Goal: Task Accomplishment & Management: Use online tool/utility

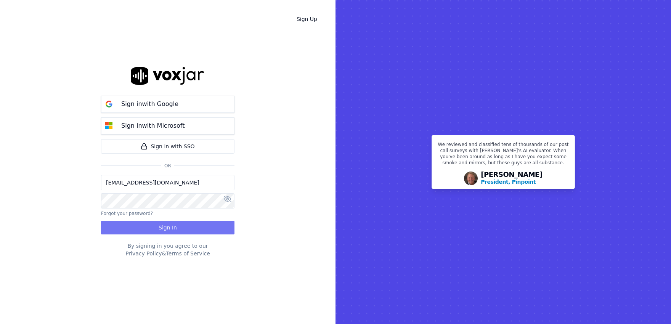
click at [191, 228] on button "Sign In" at bounding box center [167, 228] width 133 height 14
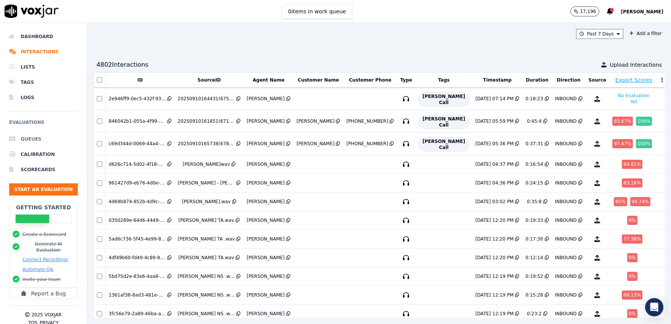
click at [35, 141] on li "Queues" at bounding box center [43, 138] width 69 height 15
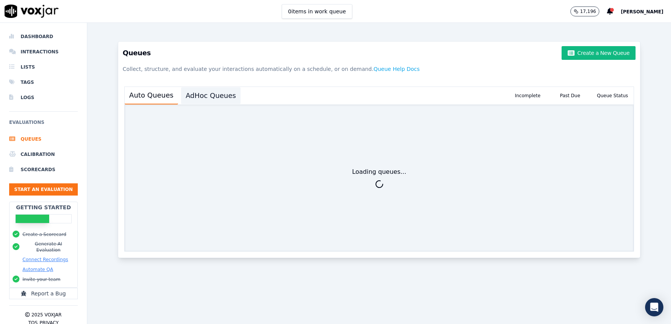
click at [195, 98] on button "AdHoc Queues" at bounding box center [210, 95] width 59 height 17
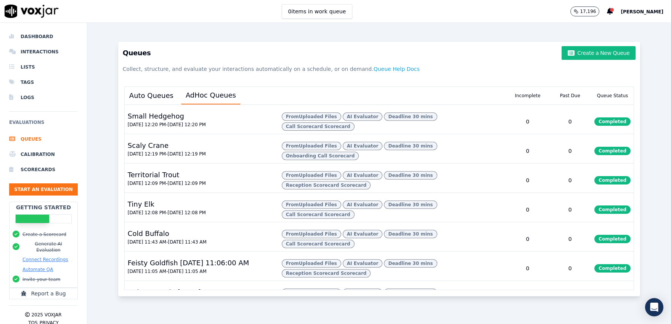
click at [586, 62] on div "Queues Create a New Queue Collect, structure, and evaluate your interactions au…" at bounding box center [379, 61] width 522 height 39
click at [588, 59] on button "Create a New Queue" at bounding box center [598, 53] width 74 height 14
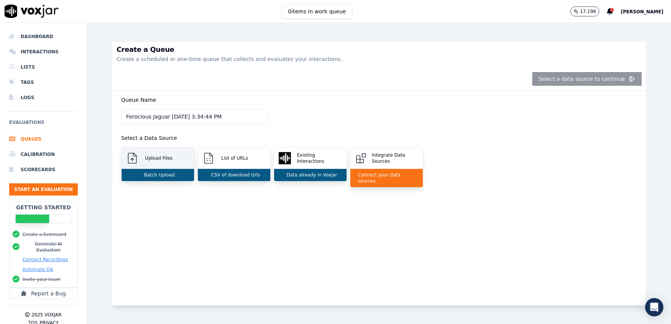
click at [188, 169] on div "Batch Upload" at bounding box center [158, 175] width 72 height 12
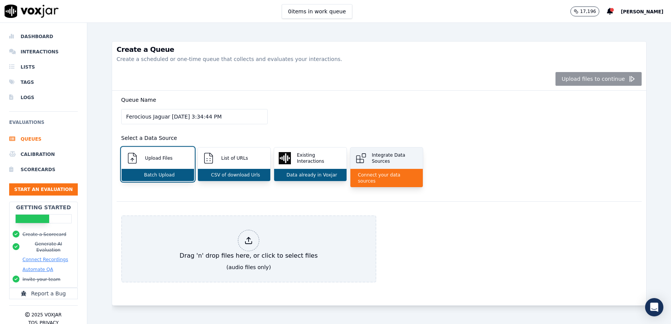
scroll to position [11, 0]
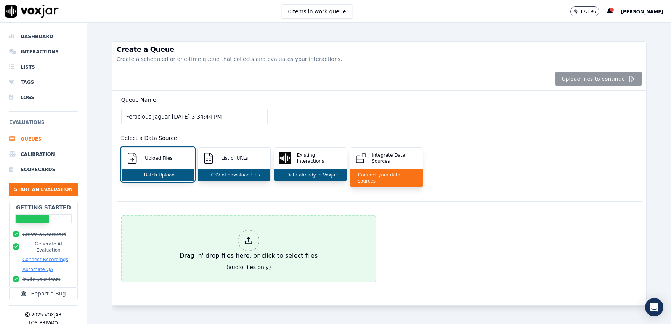
click at [293, 264] on button "Drag 'n' drop files here, or click to select files (audio files only)" at bounding box center [248, 248] width 255 height 67
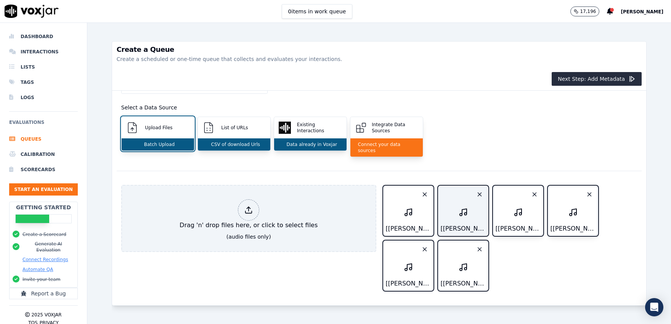
scroll to position [48, 0]
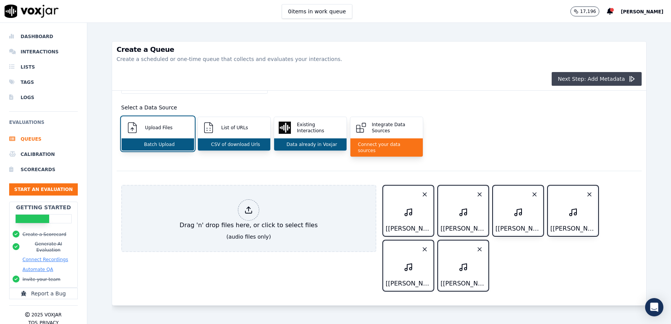
click at [580, 82] on button "Next Step: Add Metadata" at bounding box center [596, 79] width 90 height 14
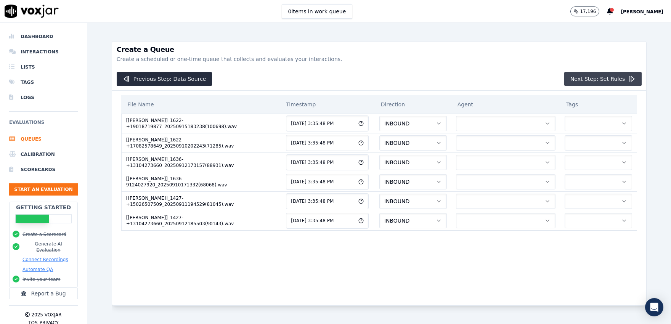
scroll to position [0, 0]
click at [522, 127] on button "button" at bounding box center [505, 123] width 99 height 15
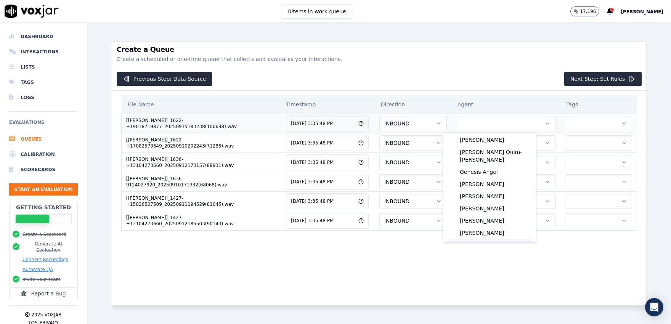
scroll to position [572, 0]
click at [494, 239] on div "Justin Woods" at bounding box center [489, 245] width 84 height 12
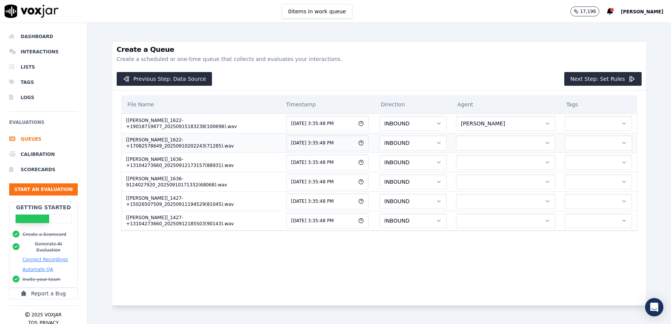
click at [496, 145] on button "button" at bounding box center [505, 142] width 99 height 15
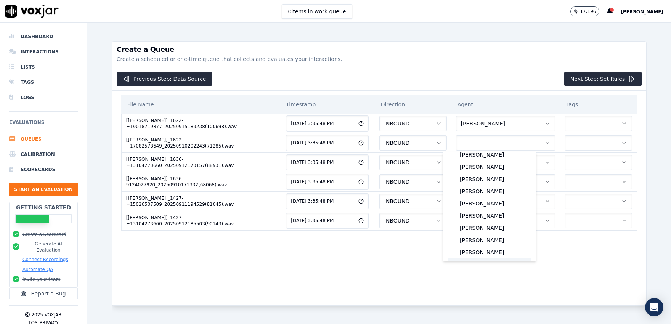
click at [494, 258] on div "Justin Woods" at bounding box center [489, 264] width 84 height 12
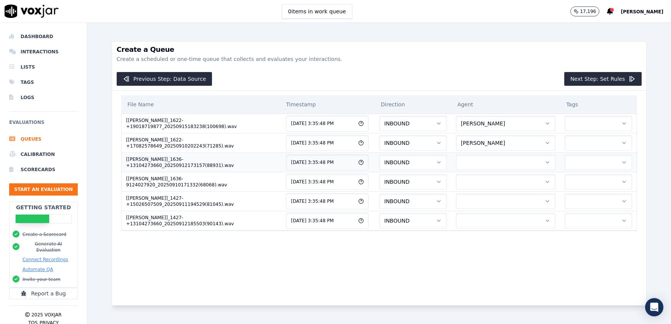
click at [506, 157] on button "button" at bounding box center [505, 162] width 99 height 15
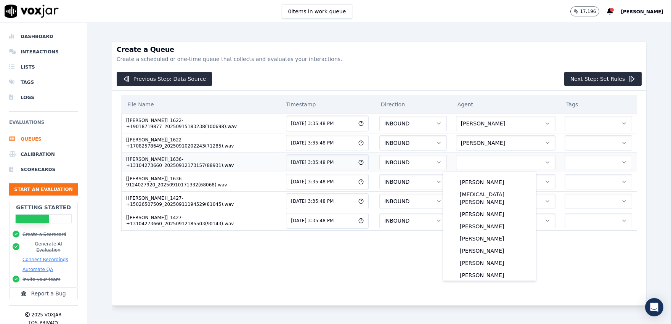
click at [503, 168] on button "button" at bounding box center [505, 162] width 99 height 15
click at [495, 166] on button "button" at bounding box center [505, 162] width 99 height 15
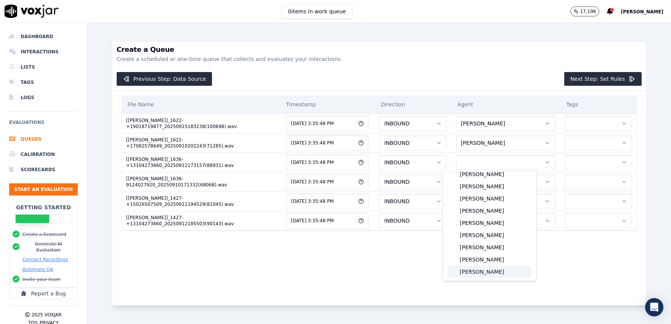
click at [494, 278] on div "Justin Woods" at bounding box center [489, 284] width 84 height 12
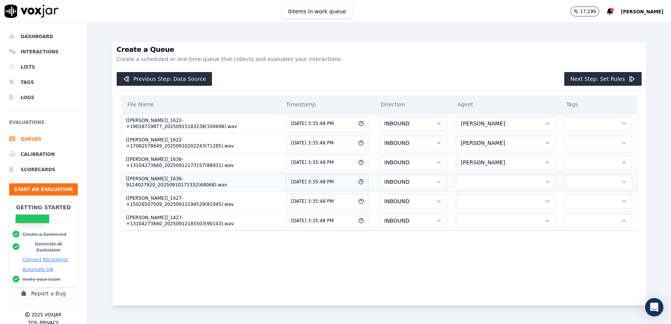
click at [497, 177] on button "button" at bounding box center [505, 181] width 99 height 15
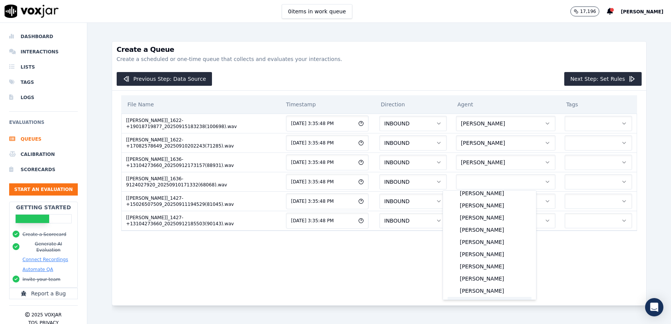
click at [491, 297] on div "Justin Woods" at bounding box center [489, 303] width 84 height 12
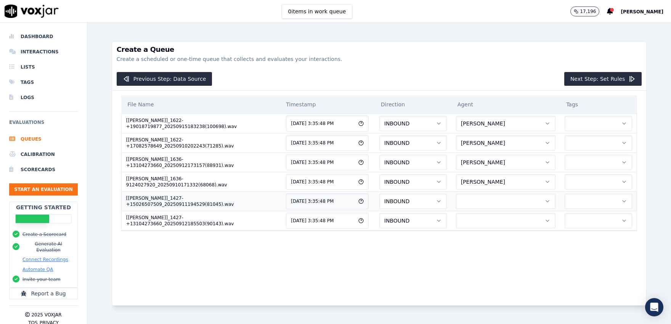
click at [505, 203] on button "button" at bounding box center [505, 201] width 99 height 15
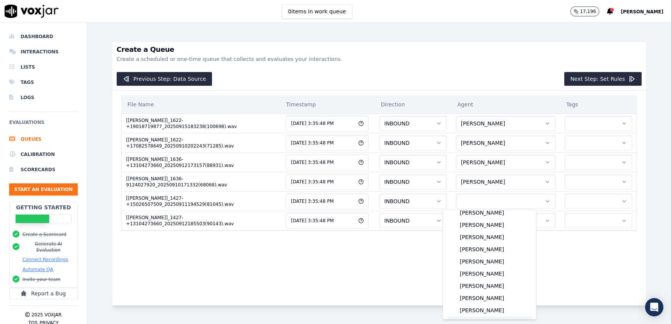
drag, startPoint x: 489, startPoint y: 303, endPoint x: 493, endPoint y: 291, distance: 12.7
click at [490, 316] on div "Justin Woods" at bounding box center [489, 322] width 84 height 12
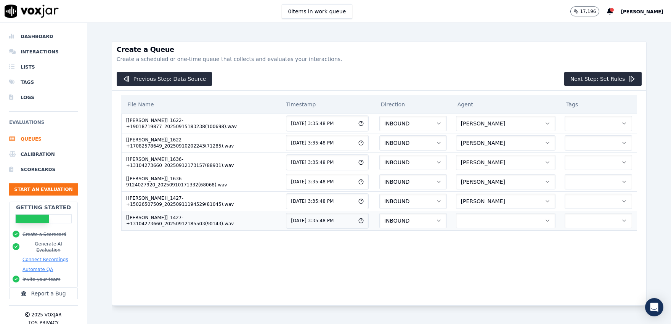
click at [501, 220] on button "button" at bounding box center [505, 220] width 99 height 15
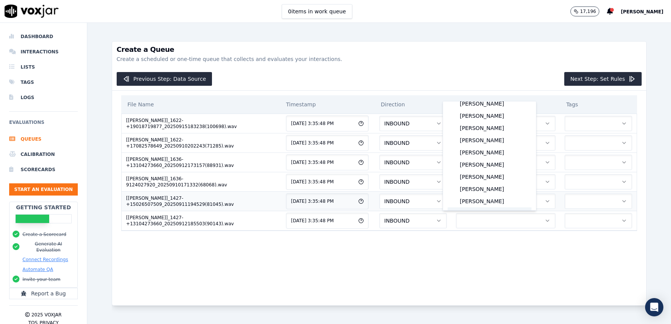
click at [480, 207] on div "Justin Woods" at bounding box center [489, 213] width 84 height 12
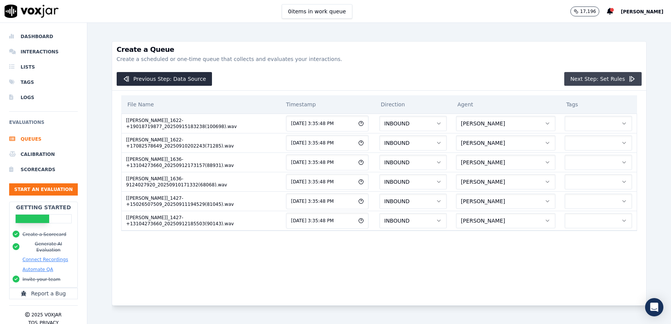
click at [597, 72] on button "Next Step: Set Rules" at bounding box center [602, 79] width 77 height 14
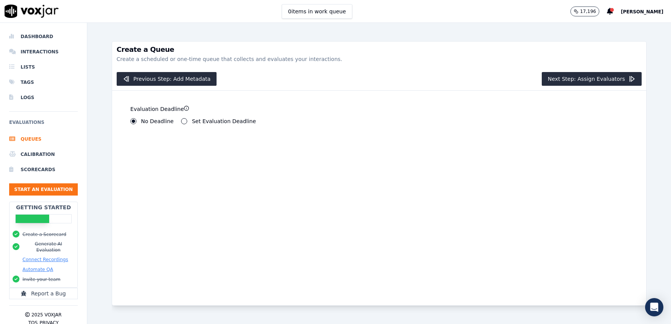
click at [194, 122] on label "Set Evaluation Deadline" at bounding box center [224, 120] width 64 height 5
click at [187, 122] on button "Set Evaluation Deadline" at bounding box center [184, 121] width 6 height 6
click at [154, 149] on input "7" at bounding box center [148, 146] width 36 height 15
type input "0"
click at [150, 148] on input "0" at bounding box center [148, 146] width 36 height 15
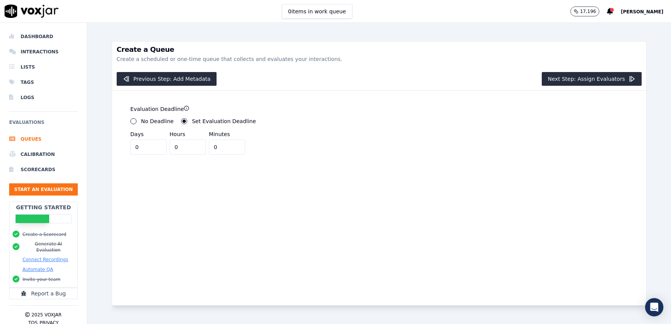
click at [212, 145] on input "0" at bounding box center [227, 146] width 36 height 15
click at [216, 145] on input "24" at bounding box center [227, 146] width 36 height 15
click at [216, 145] on input "25" at bounding box center [227, 146] width 36 height 15
click at [216, 145] on input "26" at bounding box center [227, 146] width 36 height 15
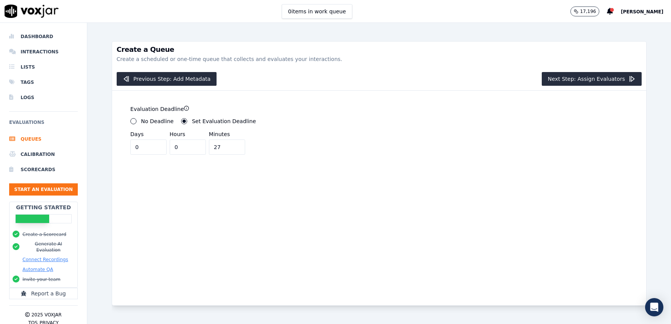
click at [216, 145] on input "27" at bounding box center [227, 146] width 36 height 15
click at [216, 145] on input "28" at bounding box center [227, 146] width 36 height 15
click at [216, 145] on input "29" at bounding box center [227, 146] width 36 height 15
type input "30"
click at [216, 145] on input "30" at bounding box center [227, 146] width 36 height 15
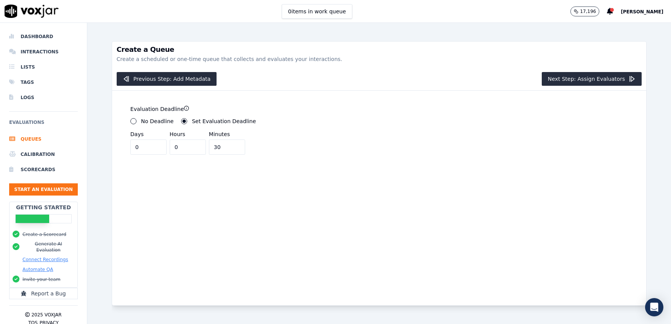
click at [538, 78] on div "Previous Step: Add Metadata Next Step: Assign Evaluators" at bounding box center [379, 78] width 534 height 23
drag, startPoint x: 549, startPoint y: 81, endPoint x: 562, endPoint y: 84, distance: 13.7
click at [549, 82] on button "Next Step: Assign Evaluators" at bounding box center [591, 79] width 100 height 14
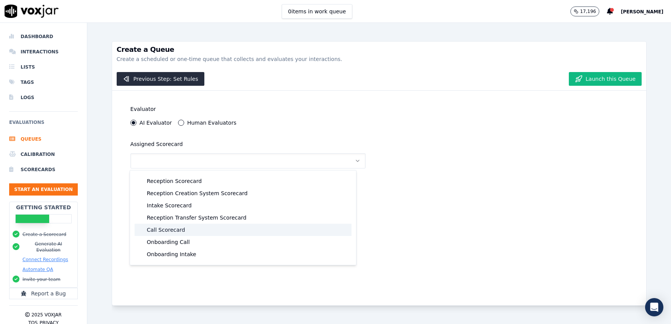
click at [187, 225] on div "Call Scorecard" at bounding box center [242, 230] width 217 height 12
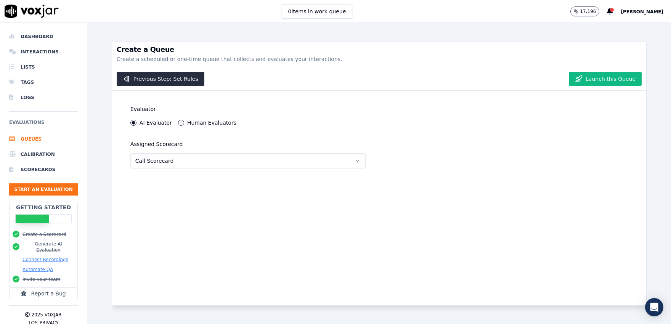
click at [310, 165] on button "Call Scorecard" at bounding box center [247, 160] width 235 height 15
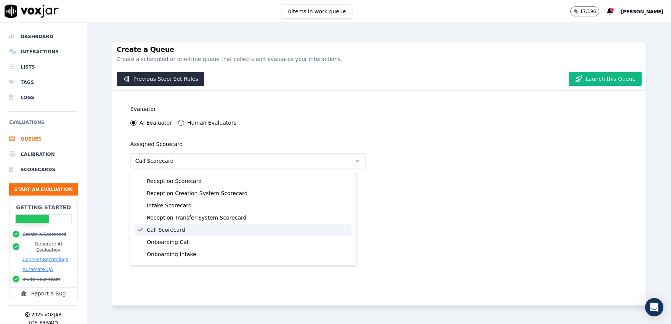
click at [311, 162] on button "Call Scorecard" at bounding box center [247, 160] width 235 height 15
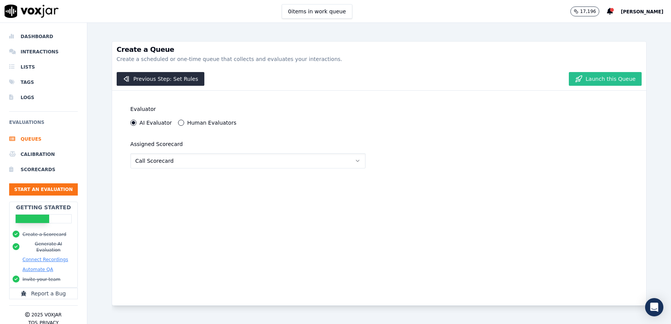
click at [579, 77] on button "Launch this Queue" at bounding box center [604, 79] width 73 height 14
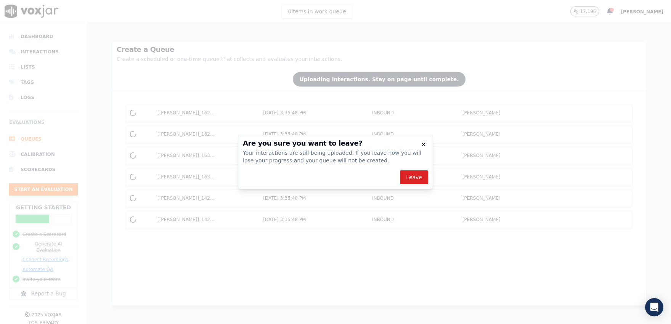
click at [426, 146] on div "Are you sure you want to leave? Your interactions are still being uploaded. If …" at bounding box center [335, 162] width 195 height 54
click at [424, 145] on icon "button" at bounding box center [423, 144] width 3 height 3
click at [421, 143] on icon "button" at bounding box center [423, 144] width 6 height 6
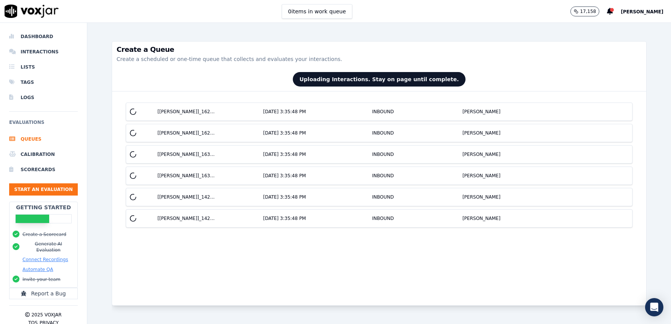
scroll to position [3, 0]
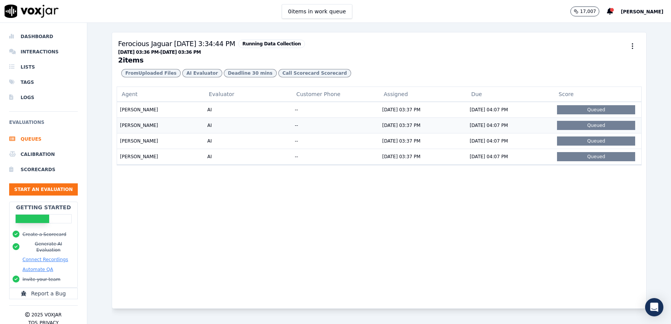
click at [322, 133] on td "--" at bounding box center [334, 125] width 87 height 16
